Goal: Task Accomplishment & Management: Manage account settings

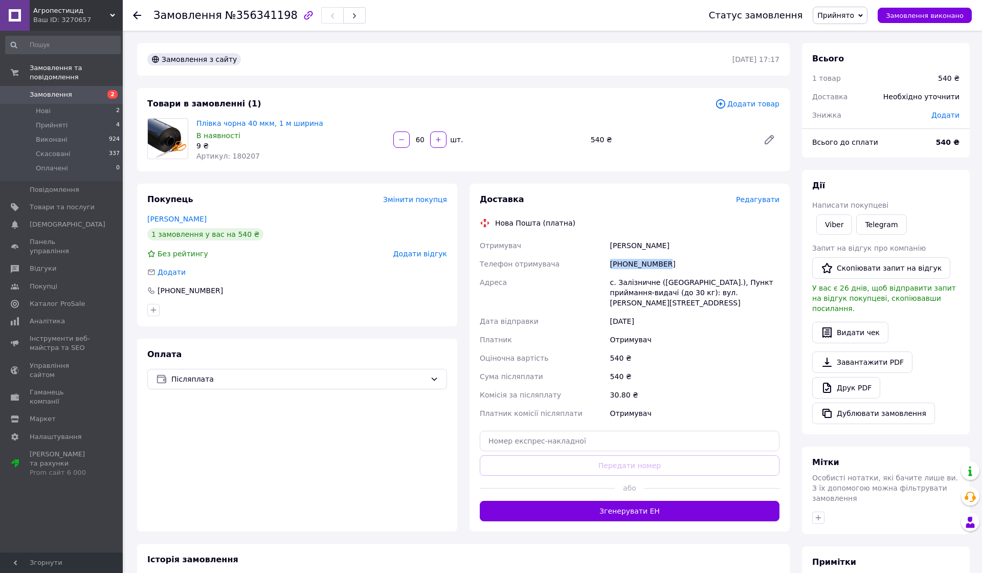
click at [57, 95] on span "Замовлення" at bounding box center [51, 94] width 42 height 9
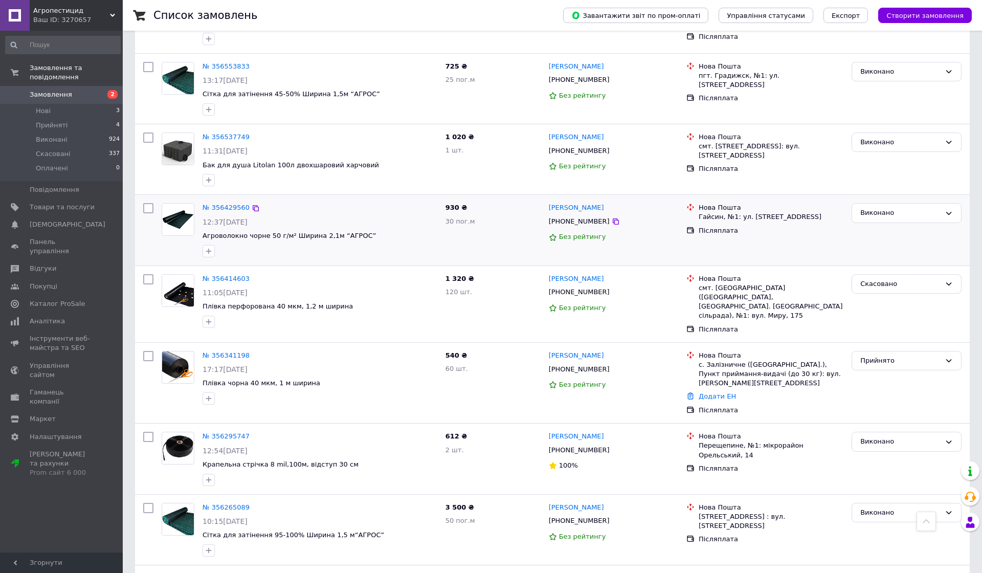
scroll to position [519, 0]
click at [920, 356] on div "Прийнято" at bounding box center [901, 361] width 80 height 11
click at [877, 373] on li "Виконано" at bounding box center [906, 382] width 109 height 19
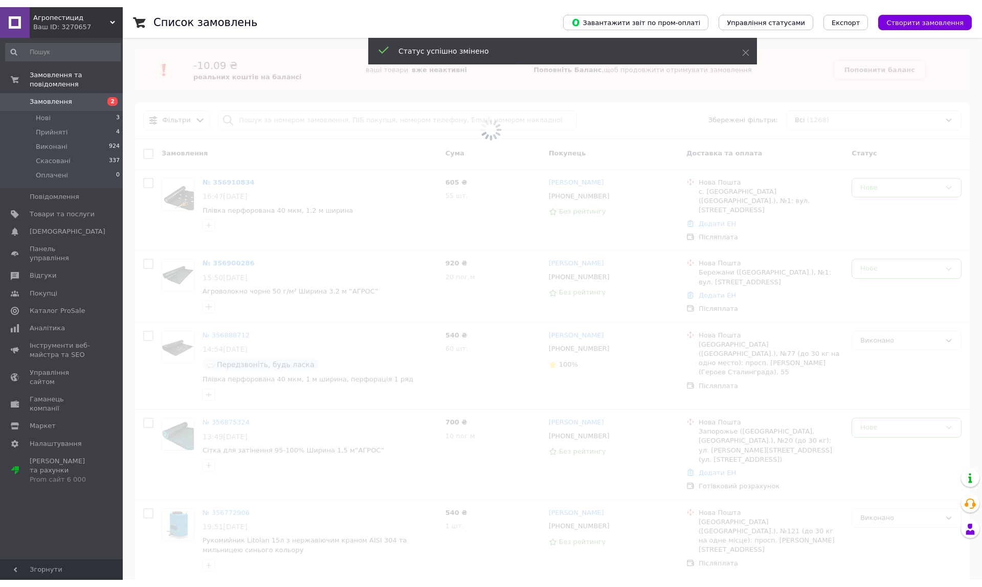
scroll to position [0, 0]
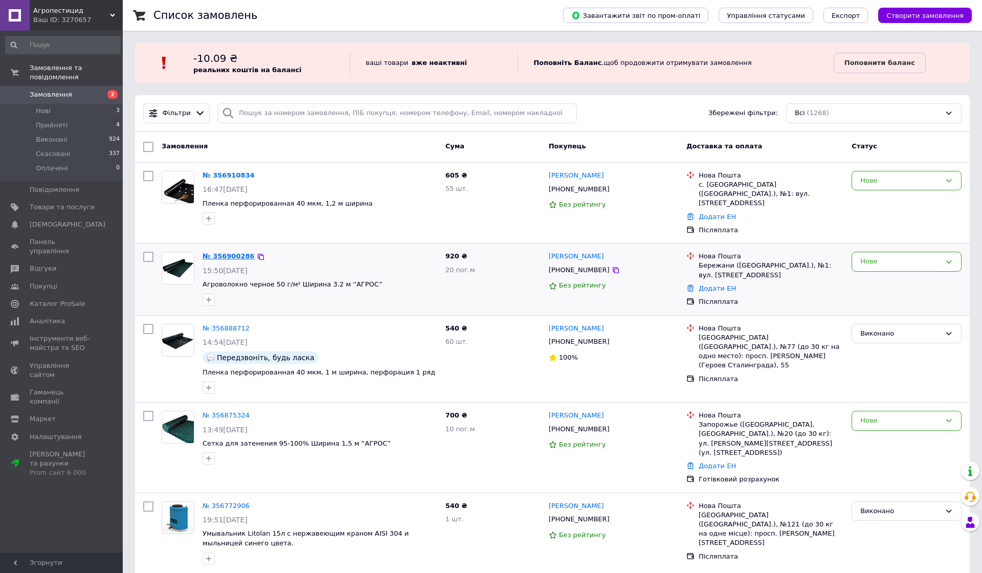
click at [217, 252] on link "№ 356900286" at bounding box center [229, 256] width 52 height 8
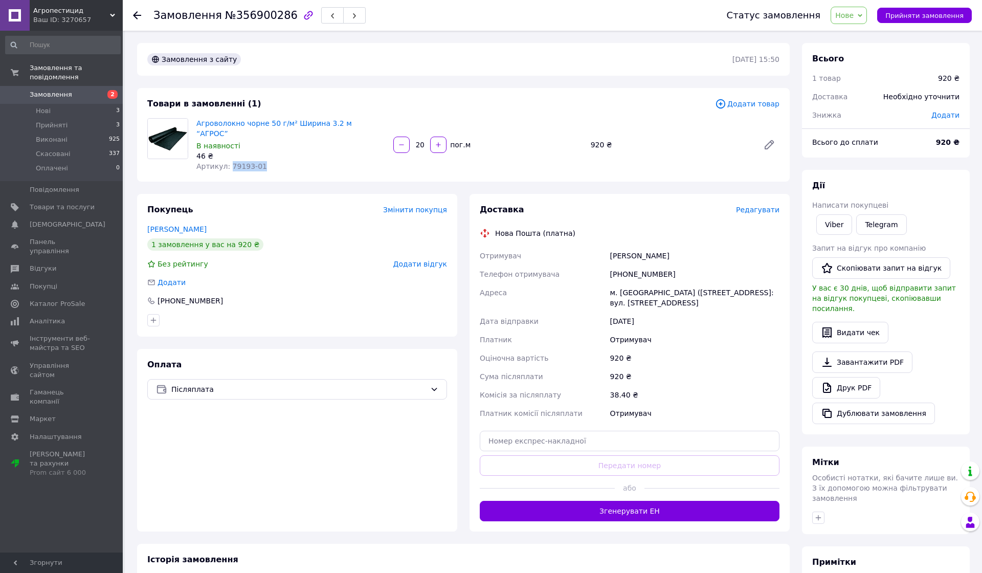
drag, startPoint x: 264, startPoint y: 155, endPoint x: 230, endPoint y: 156, distance: 34.3
click at [230, 161] on div "Артикул: 79193-01" at bounding box center [290, 166] width 189 height 10
copy span "79193-01"
click at [754, 104] on span "Додати товар" at bounding box center [747, 103] width 64 height 11
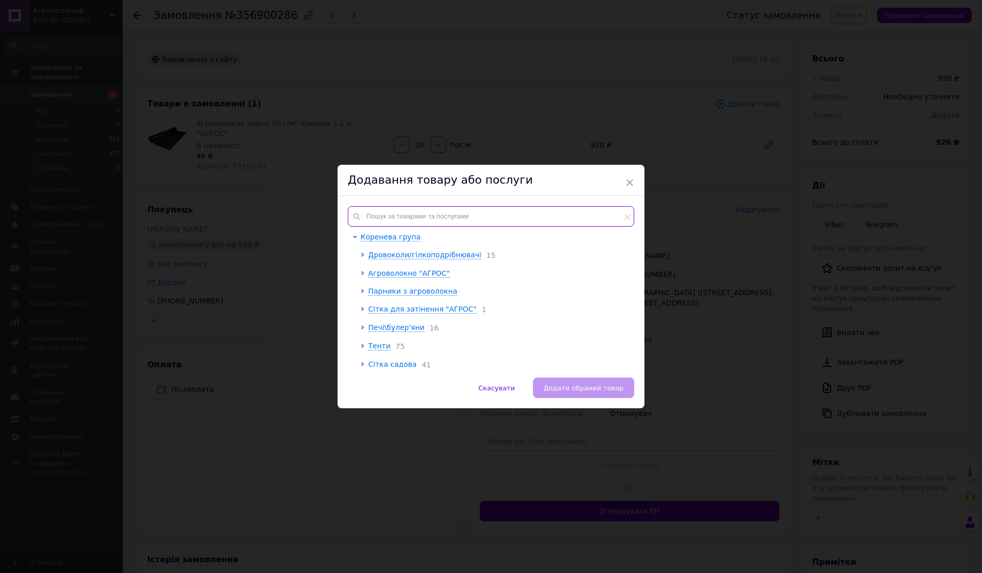
click at [427, 215] on input "text" at bounding box center [491, 216] width 286 height 20
paste input "28454-01"
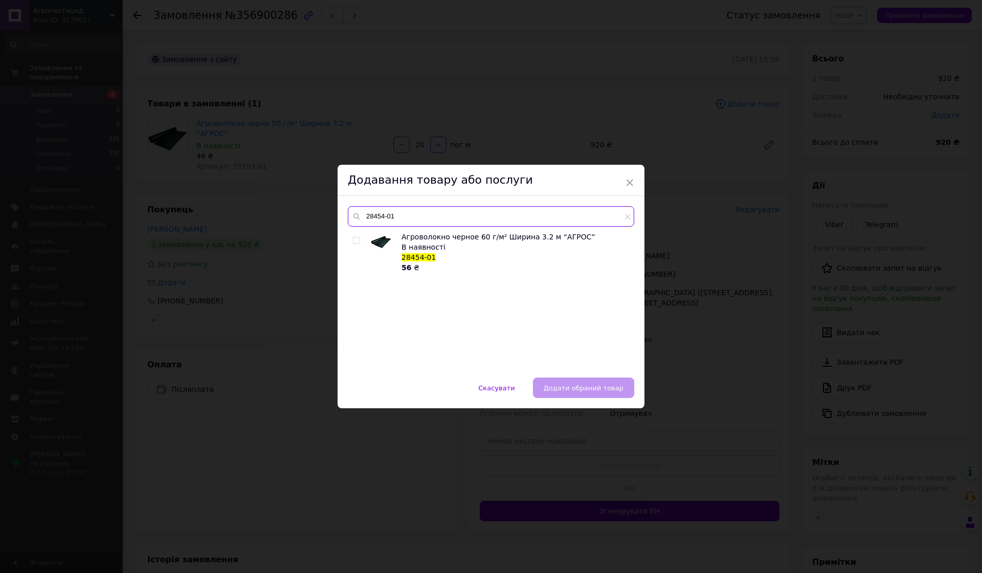
type input "28454-01"
click at [357, 239] on input "checkbox" at bounding box center [356, 240] width 7 height 7
checkbox input "true"
click at [578, 391] on span "Додати обраний товар" at bounding box center [584, 388] width 80 height 8
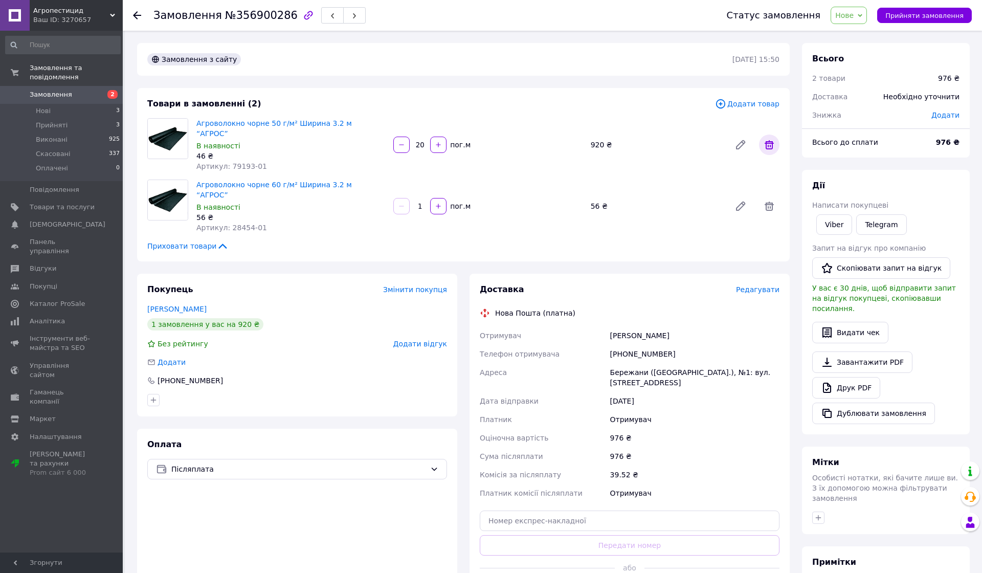
click at [776, 140] on span at bounding box center [769, 145] width 20 height 20
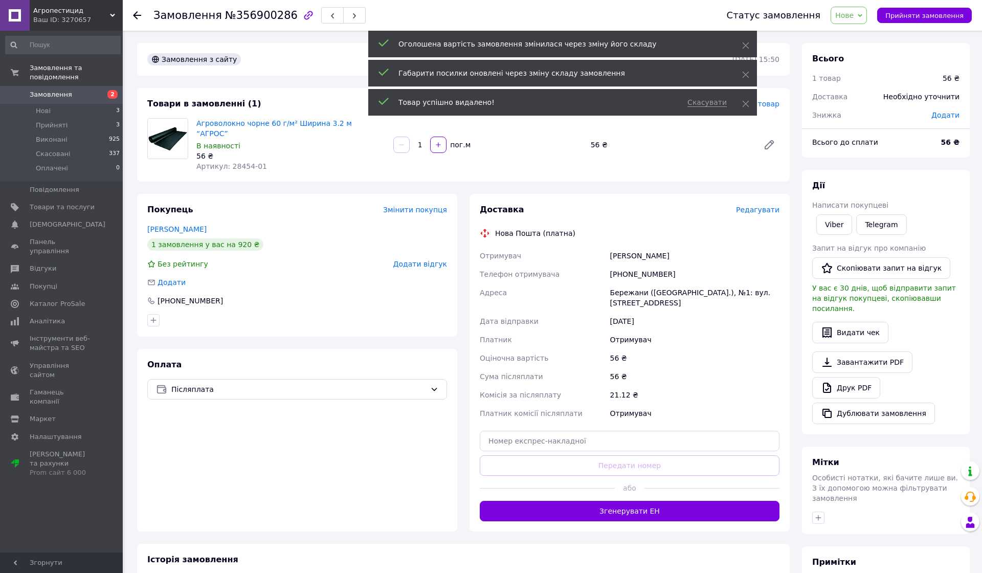
drag, startPoint x: 423, startPoint y: 137, endPoint x: 408, endPoint y: 137, distance: 14.8
click at [408, 137] on div "1   пог.м" at bounding box center [487, 145] width 191 height 16
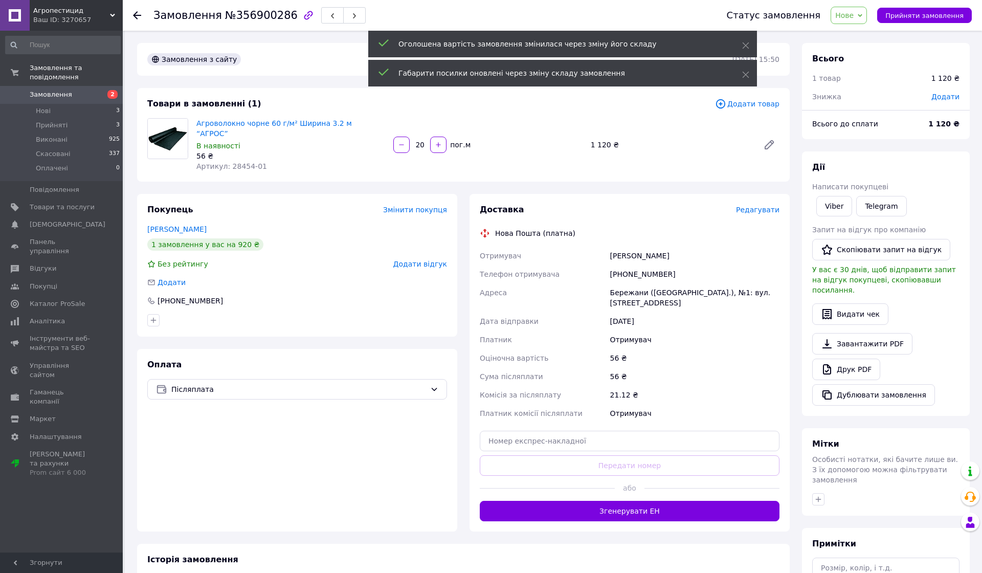
type input "20"
click at [469, 182] on div "Замовлення з сайту [DATE] 15:50 Товари в замовленні (1) Додати товар Агроволокн…" at bounding box center [463, 398] width 665 height 710
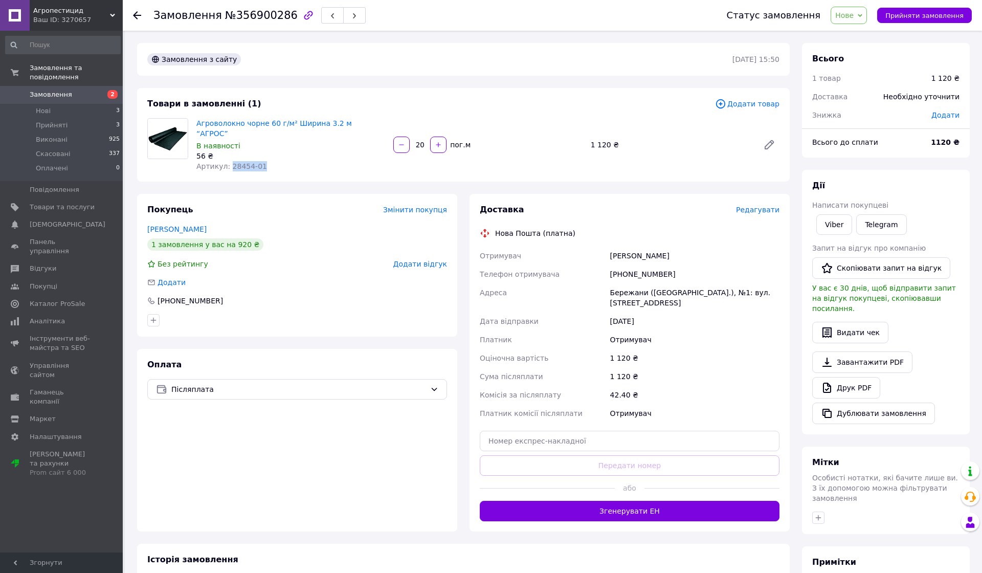
drag, startPoint x: 269, startPoint y: 152, endPoint x: 230, endPoint y: 153, distance: 39.4
click at [230, 161] on div "Артикул: 28454-01" at bounding box center [290, 166] width 189 height 10
copy span "28454-01"
drag, startPoint x: 610, startPoint y: 245, endPoint x: 718, endPoint y: 245, distance: 108.5
click at [718, 247] on div "[PERSON_NAME]" at bounding box center [694, 256] width 173 height 18
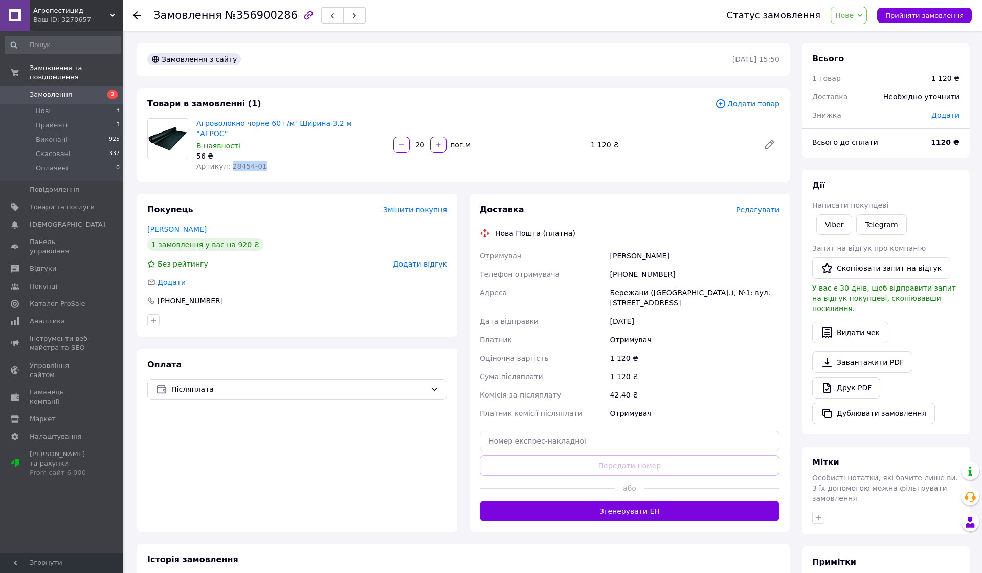
copy div "[PERSON_NAME]"
drag, startPoint x: 671, startPoint y: 262, endPoint x: 611, endPoint y: 261, distance: 59.9
click at [611, 265] on div "[PHONE_NUMBER]" at bounding box center [694, 274] width 173 height 18
copy div "[PHONE_NUMBER]"
click at [843, 19] on span "Нове" at bounding box center [849, 15] width 36 height 17
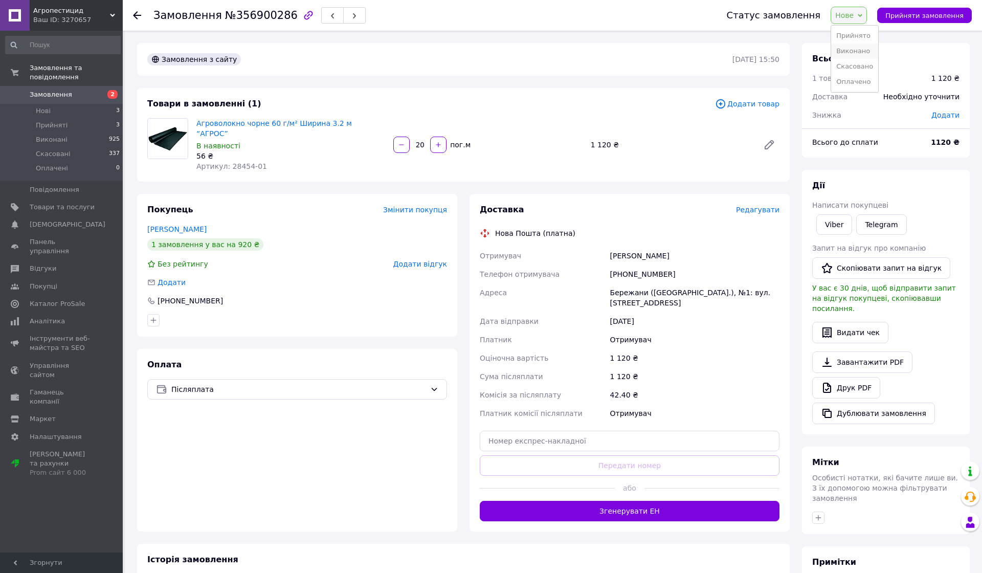
click at [857, 48] on li "Виконано" at bounding box center [854, 50] width 47 height 15
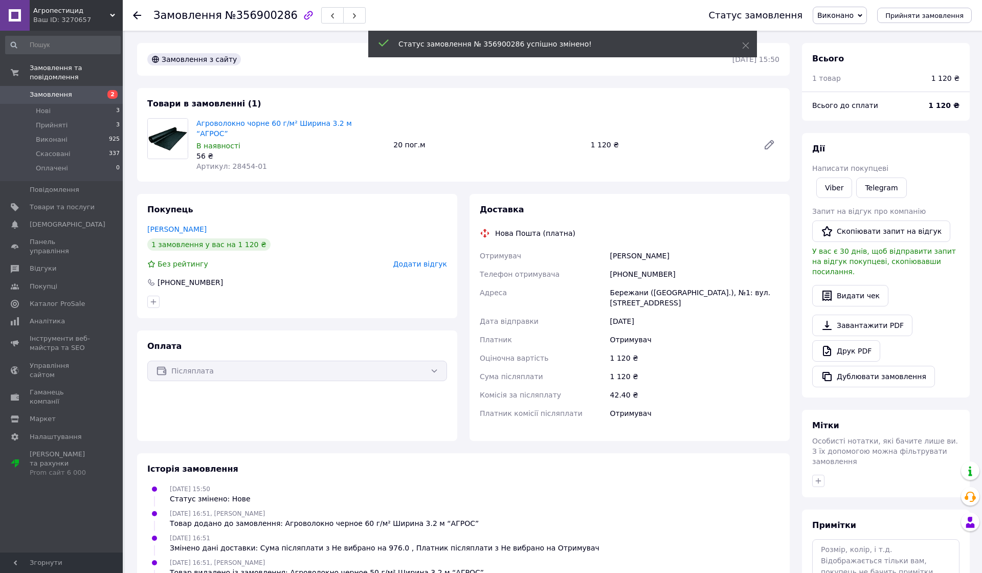
click at [61, 93] on span "Замовлення" at bounding box center [51, 94] width 42 height 9
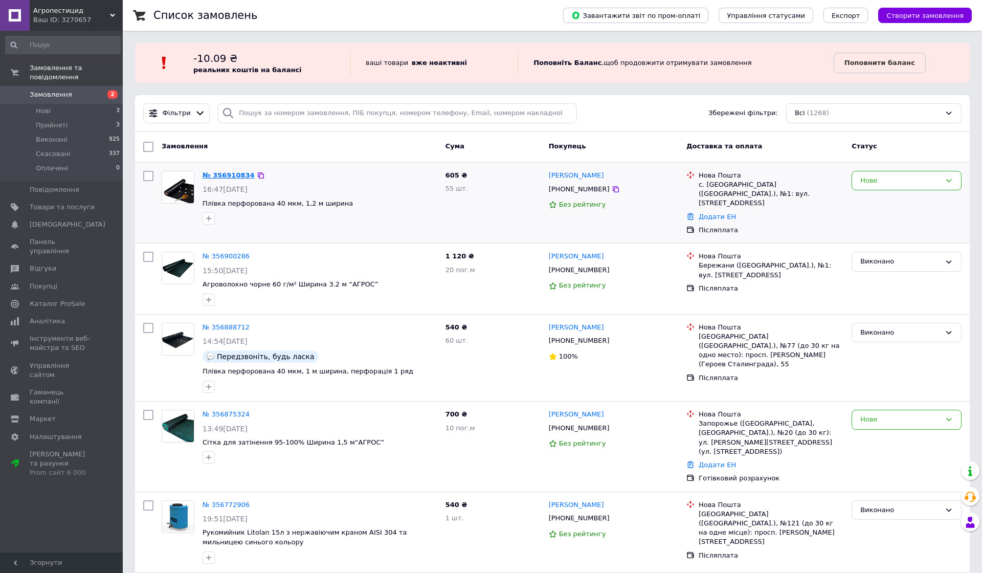
click at [235, 175] on link "№ 356910834" at bounding box center [229, 175] width 52 height 8
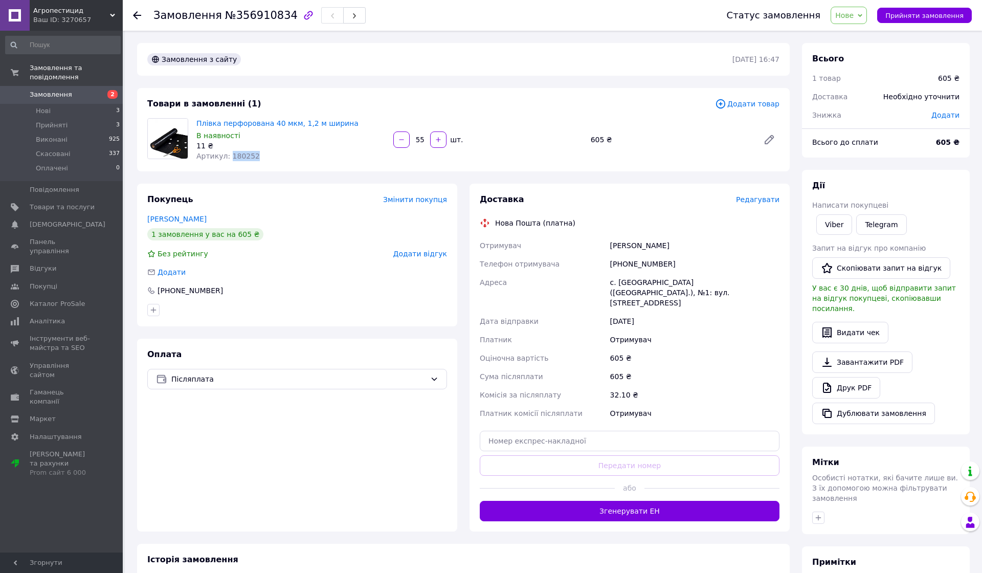
drag, startPoint x: 256, startPoint y: 155, endPoint x: 229, endPoint y: 155, distance: 27.1
click at [229, 155] on div "Артикул: 180252" at bounding box center [290, 156] width 189 height 10
copy span "180252"
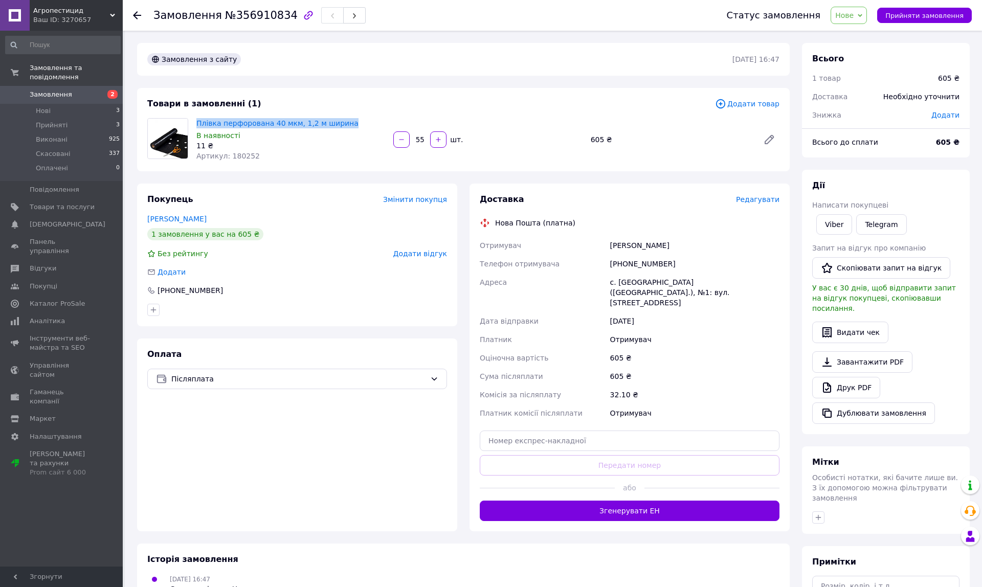
click at [62, 90] on span "Замовлення" at bounding box center [51, 94] width 42 height 9
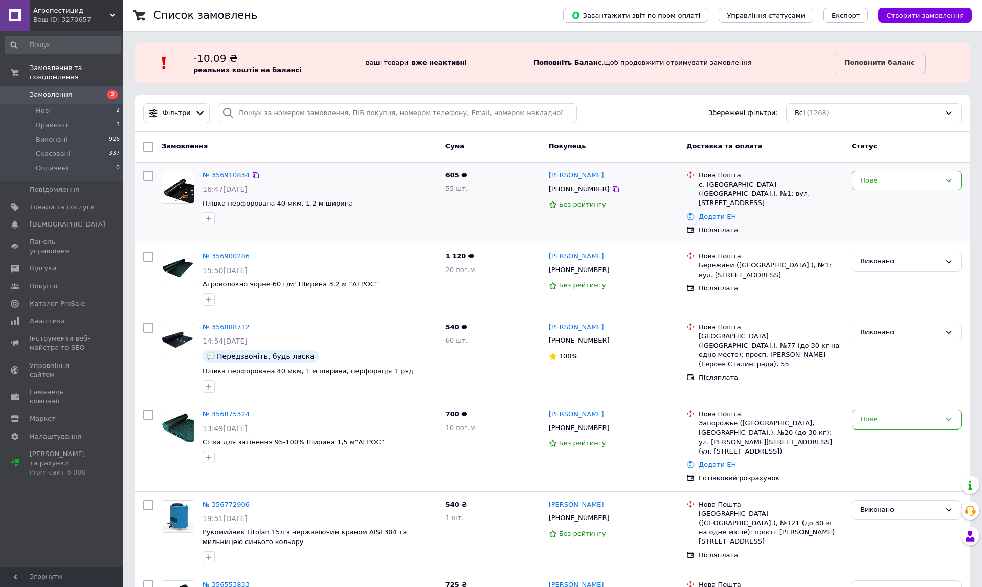
click at [221, 174] on link "№ 356910834" at bounding box center [226, 175] width 47 height 8
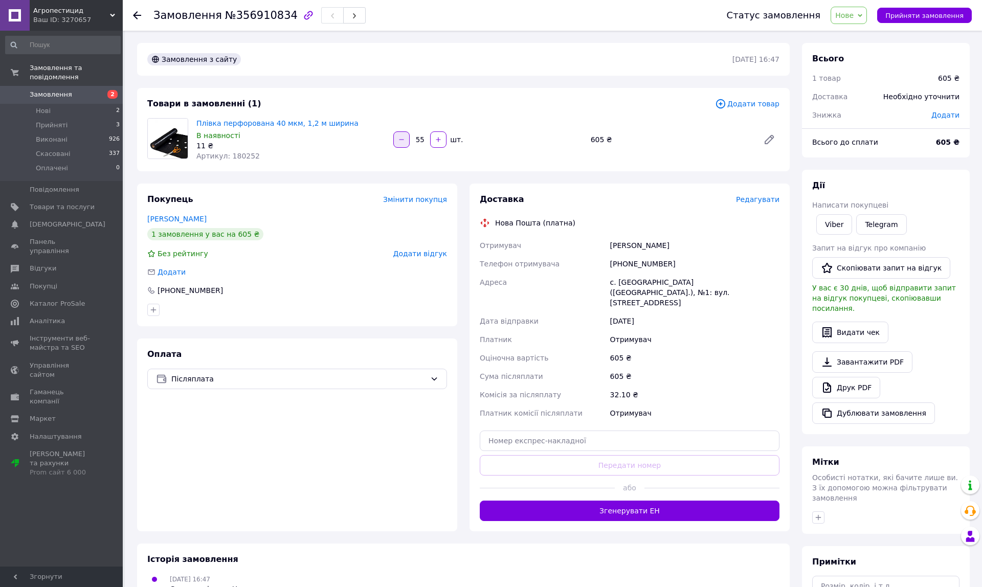
click at [401, 141] on icon "button" at bounding box center [401, 139] width 7 height 7
click at [401, 141] on div at bounding box center [401, 139] width 18 height 16
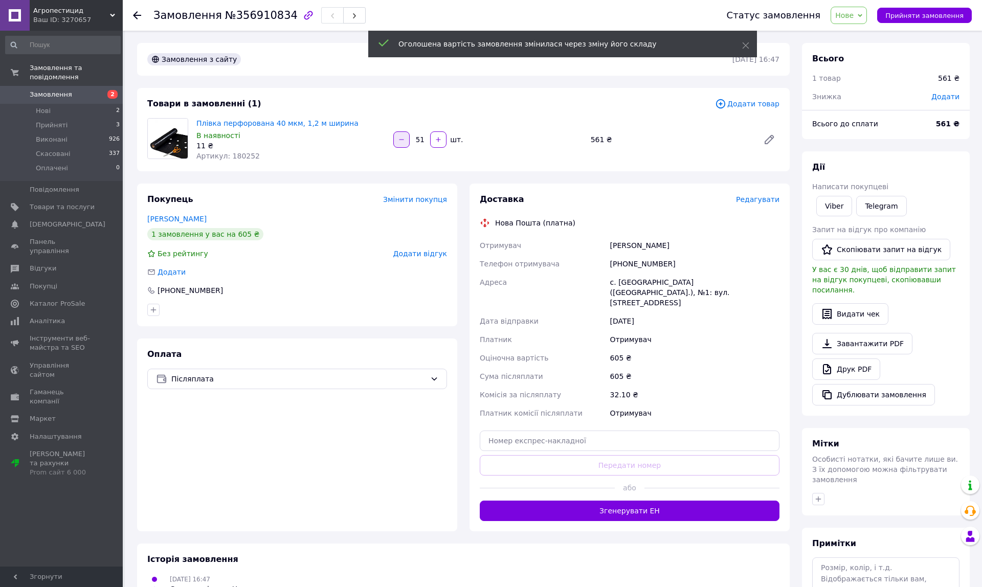
click at [403, 141] on icon "button" at bounding box center [401, 139] width 7 height 7
type input "50"
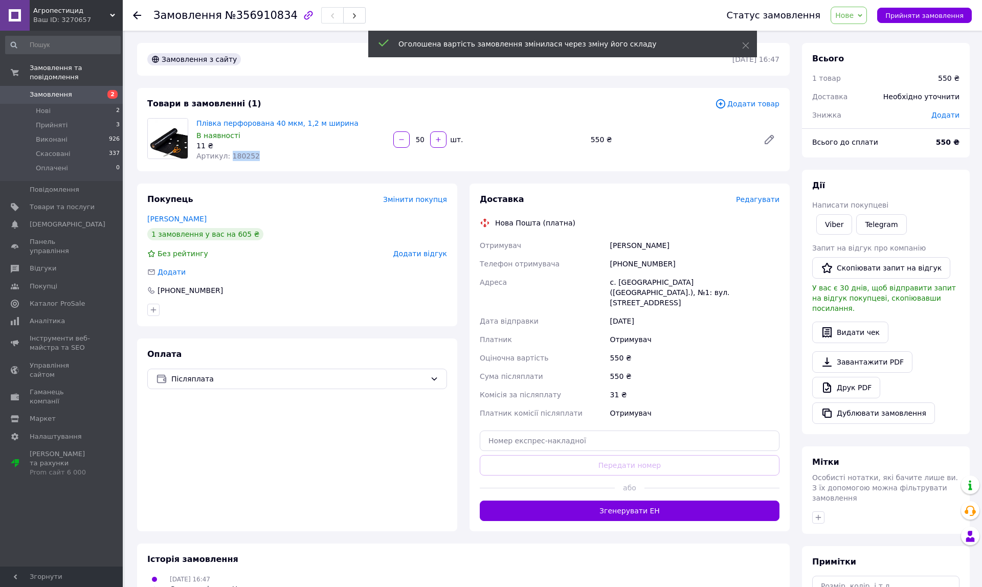
drag, startPoint x: 258, startPoint y: 155, endPoint x: 228, endPoint y: 153, distance: 30.3
click at [228, 153] on div "Артикул: 180252" at bounding box center [290, 156] width 189 height 10
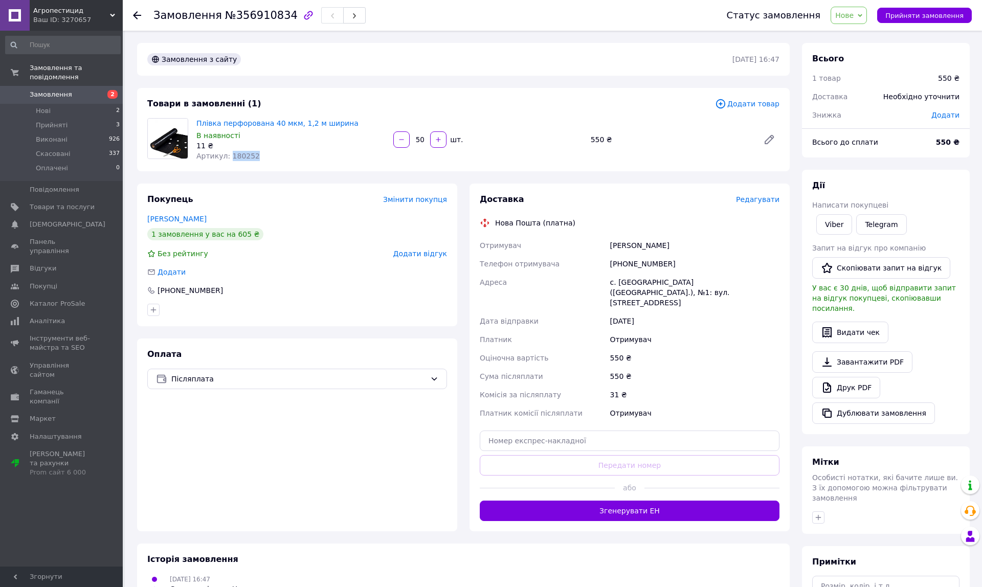
copy span "180252"
drag, startPoint x: 670, startPoint y: 262, endPoint x: 609, endPoint y: 263, distance: 60.9
click at [609, 263] on div "[PHONE_NUMBER]" at bounding box center [694, 264] width 173 height 18
copy div "[PHONE_NUMBER]"
click at [852, 17] on span "Нове" at bounding box center [844, 15] width 18 height 8
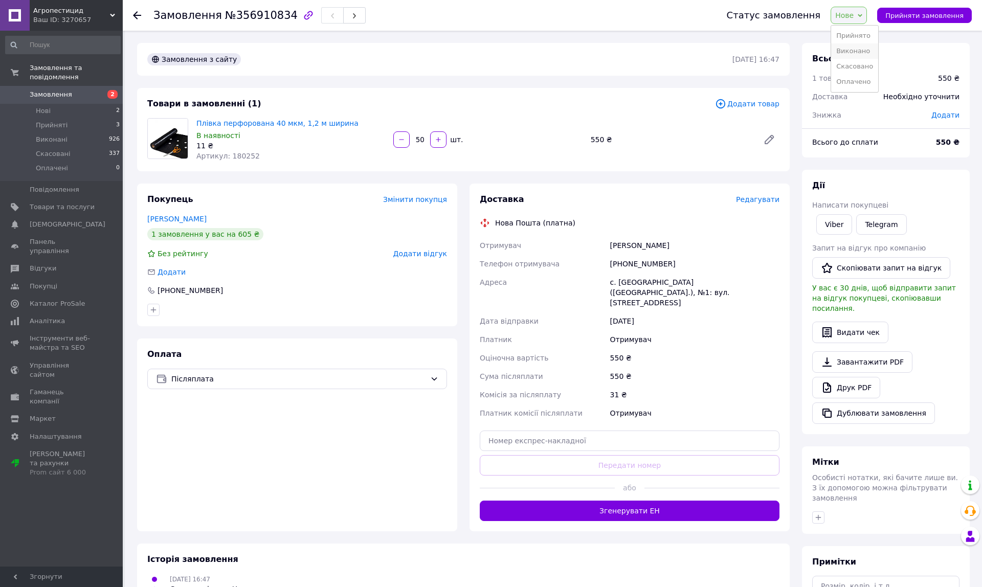
click at [856, 49] on li "Виконано" at bounding box center [854, 50] width 47 height 15
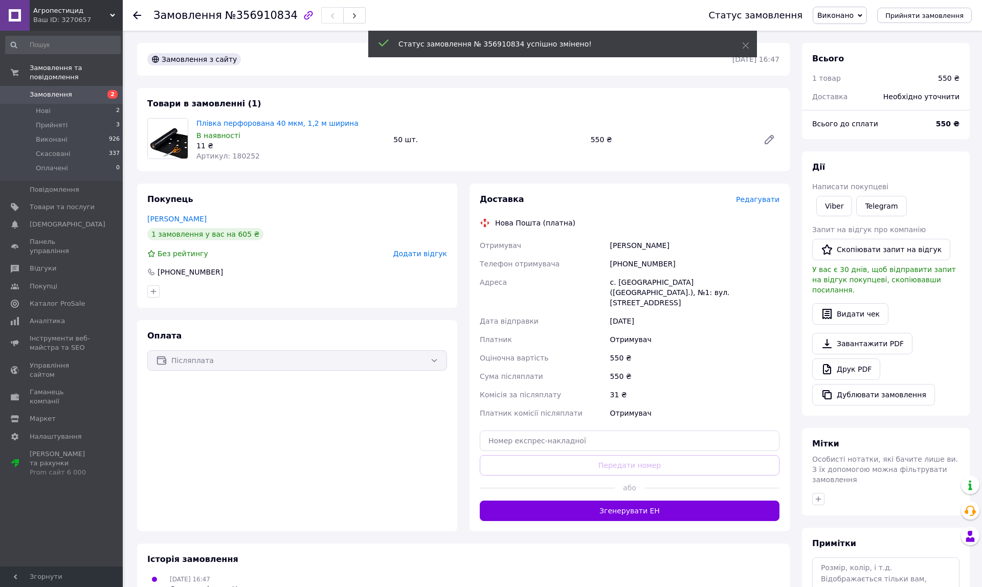
click at [42, 94] on span "Замовлення" at bounding box center [51, 94] width 42 height 9
